Goal: Task Accomplishment & Management: Complete application form

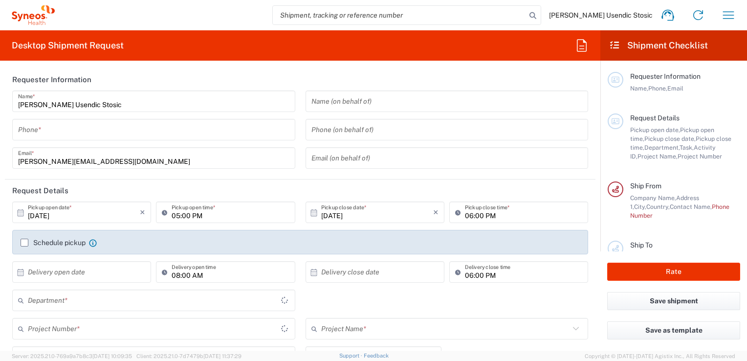
type input "8493"
type input "Serbia"
type input "Syneos Health d.o.o. Beograd-Serbia"
click at [432, 19] on input "search" at bounding box center [399, 15] width 253 height 19
click at [412, 17] on input "search" at bounding box center [399, 15] width 253 height 19
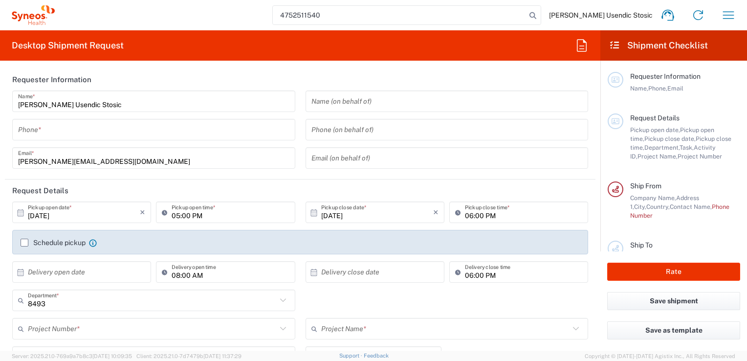
type input "4752511540"
